Goal: Information Seeking & Learning: Learn about a topic

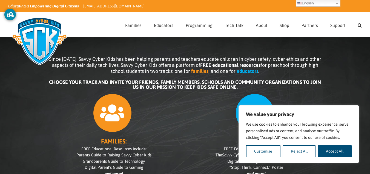
click at [323, 151] on button "Accept All" at bounding box center [335, 151] width 34 height 12
checkbox input "true"
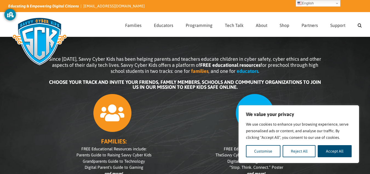
checkbox input "true"
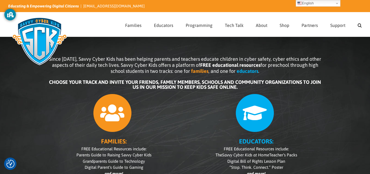
click at [360, 25] on link "Search" at bounding box center [360, 24] width 4 height 24
click at [287, 26] on input "Search for:" at bounding box center [239, 25] width 227 height 8
type input "games"
click at [126, 21] on input "" at bounding box center [130, 25] width 8 height 8
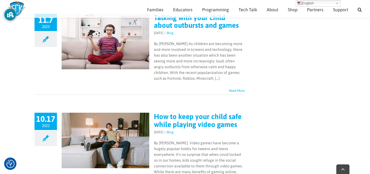
scroll to position [540, 0]
